Goal: Task Accomplishment & Management: Manage account settings

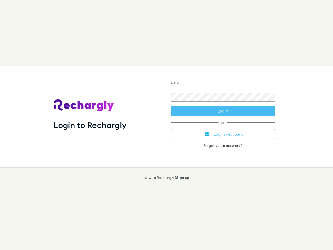
click at [166, 125] on div "Login to Rechargly" at bounding box center [108, 116] width 117 height 101
click at [223, 83] on input "Email" at bounding box center [223, 83] width 104 height 8
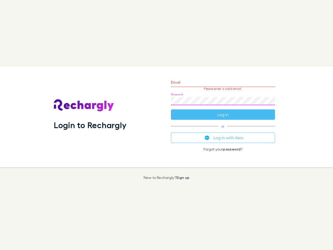
click at [223, 111] on form "Email Please enter a valid email. Password Log in" at bounding box center [223, 96] width 104 height 45
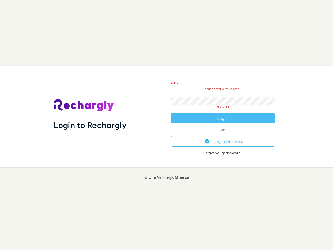
click at [223, 134] on div "Email Please enter a valid email. Password Please fill Log in or Log in with Xe…" at bounding box center [223, 116] width 112 height 101
